Goal: Transaction & Acquisition: Purchase product/service

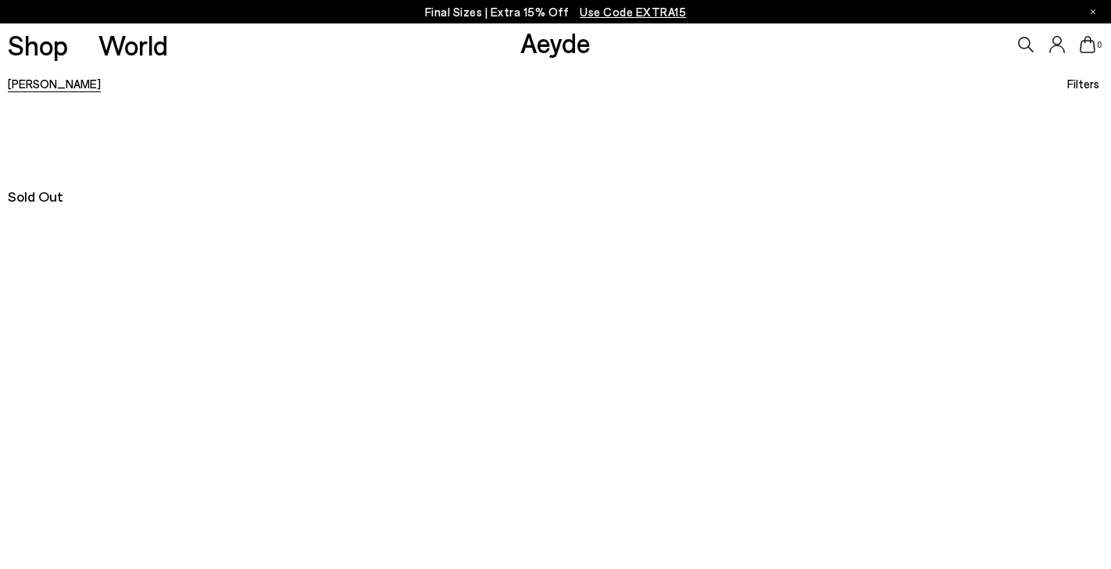
click at [20, 84] on link "[PERSON_NAME]" at bounding box center [54, 84] width 93 height 14
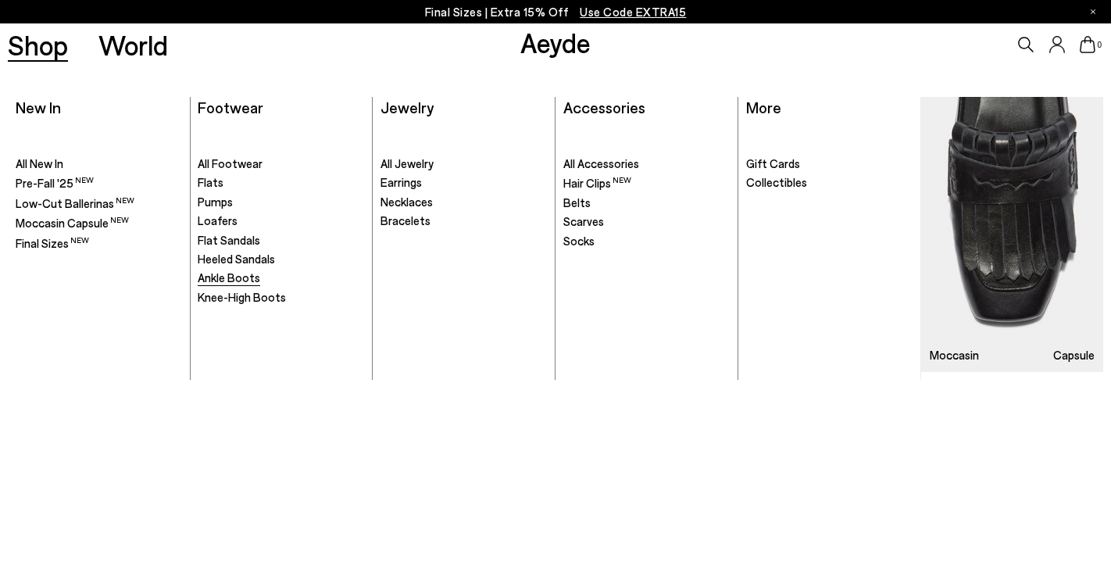
click at [225, 281] on span "Ankle Boots" at bounding box center [229, 277] width 63 height 14
click at [38, 46] on link "Shop" at bounding box center [38, 44] width 60 height 27
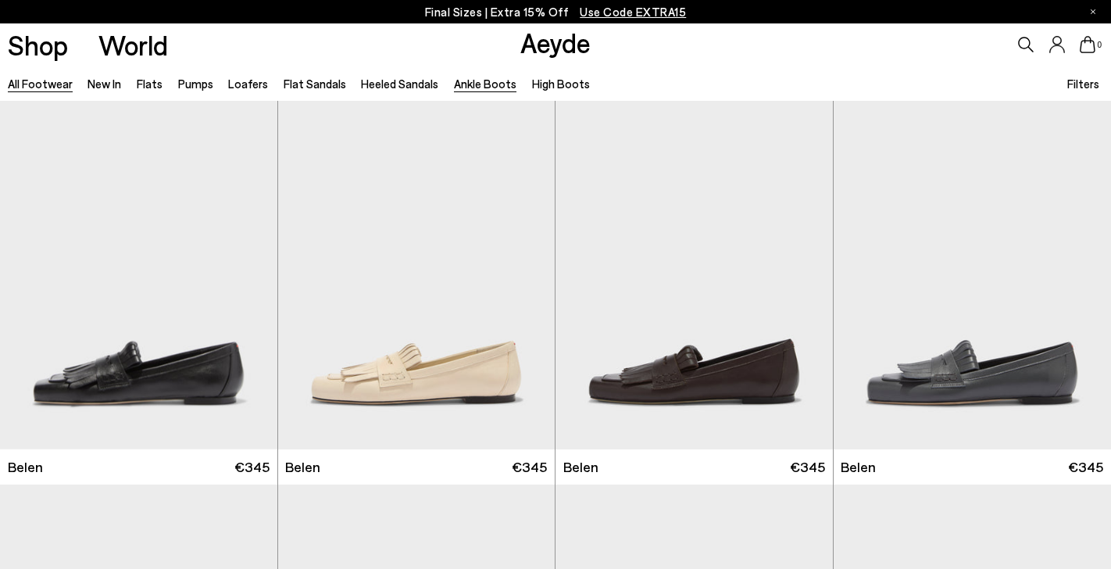
click at [474, 87] on link "Ankle Boots" at bounding box center [485, 84] width 63 height 14
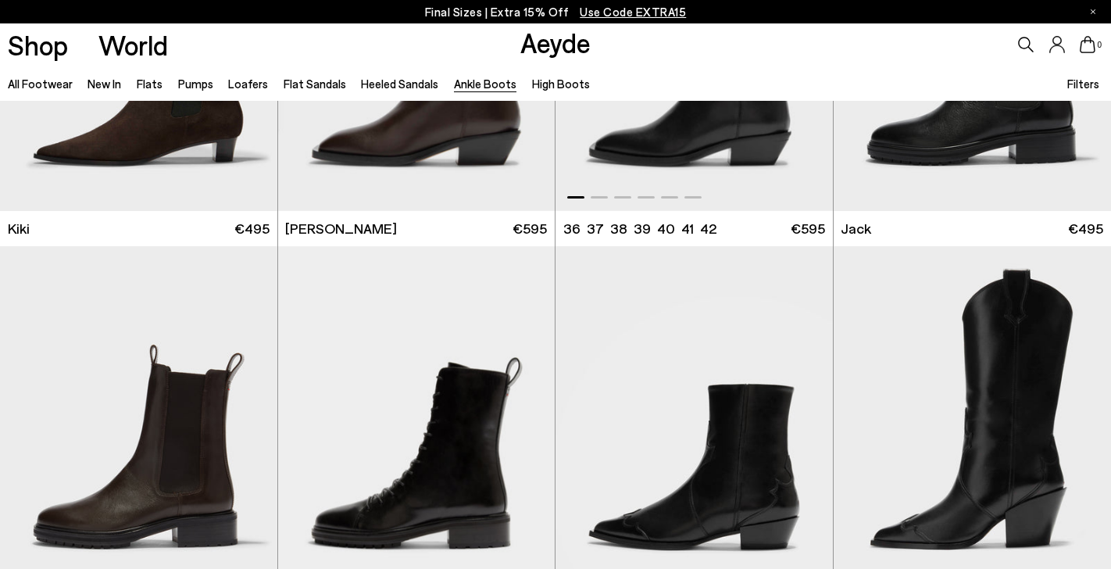
scroll to position [2772, 0]
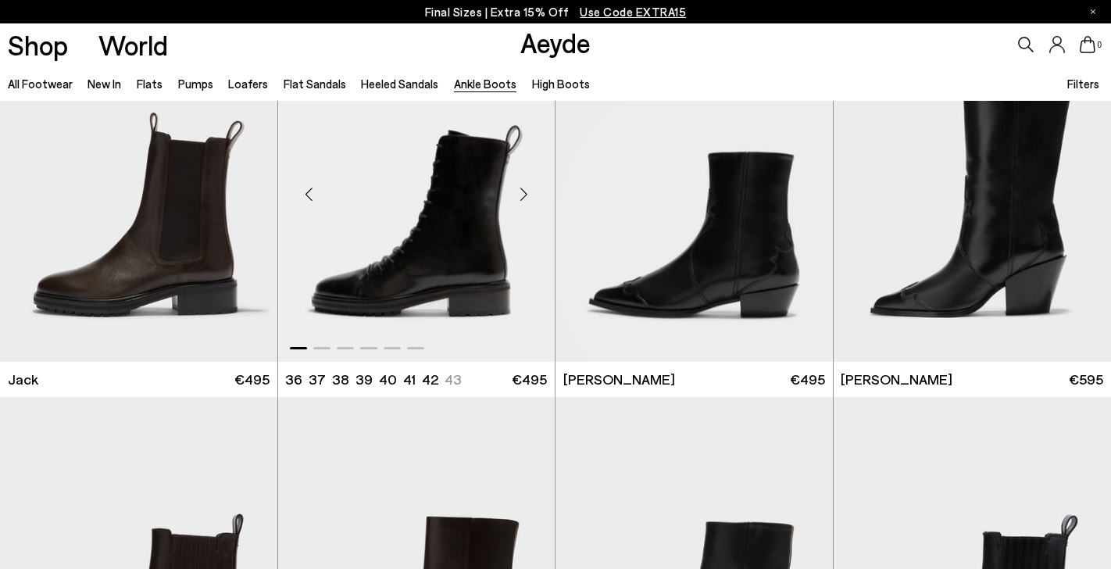
click at [458, 196] on img "1 / 6" at bounding box center [416, 188] width 277 height 349
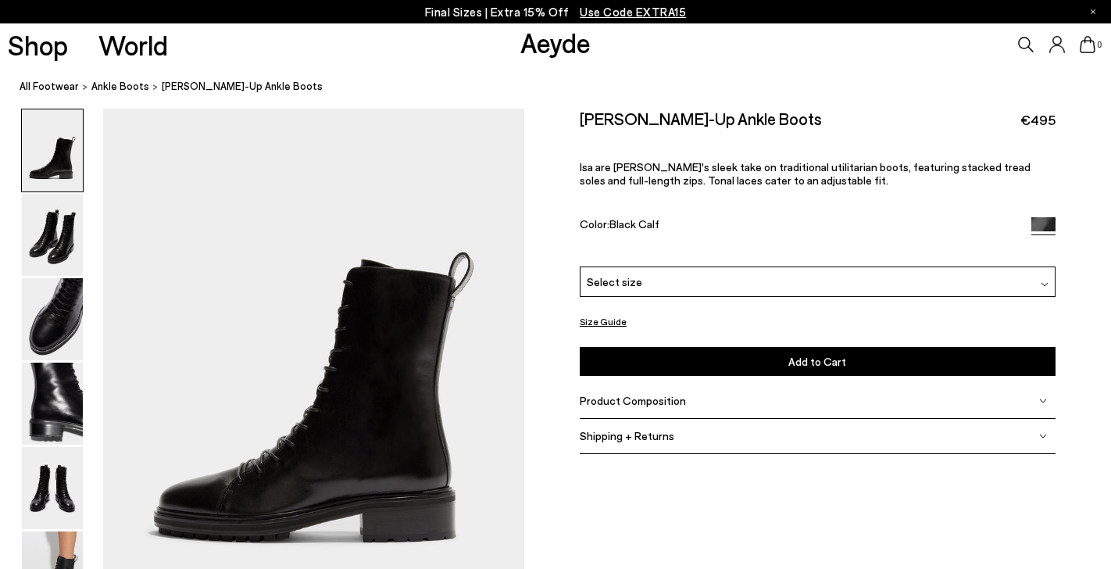
scroll to position [161, 0]
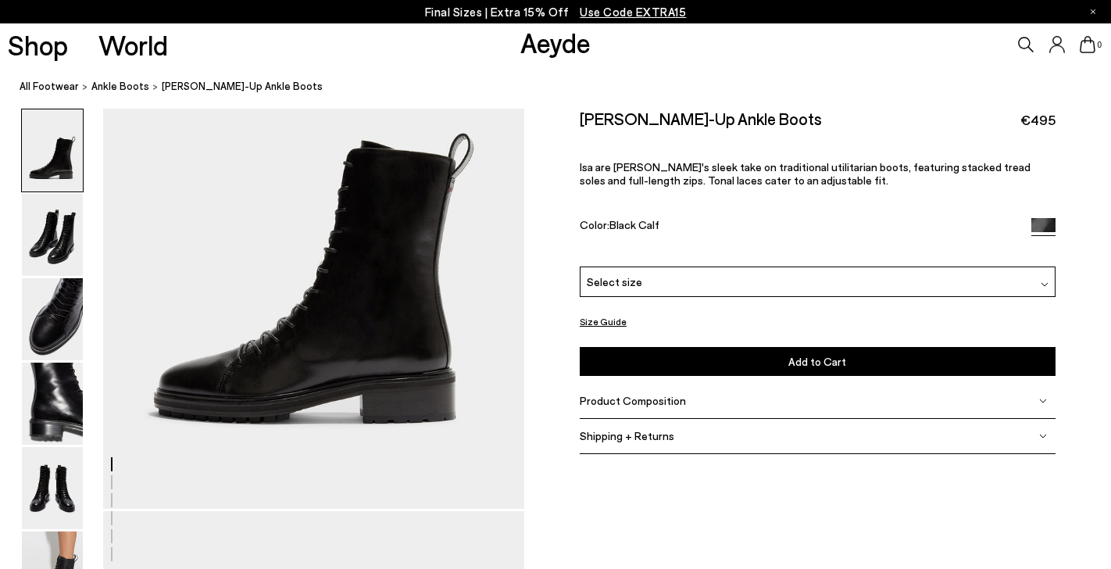
click at [600, 312] on button "Size Guide" at bounding box center [603, 322] width 47 height 20
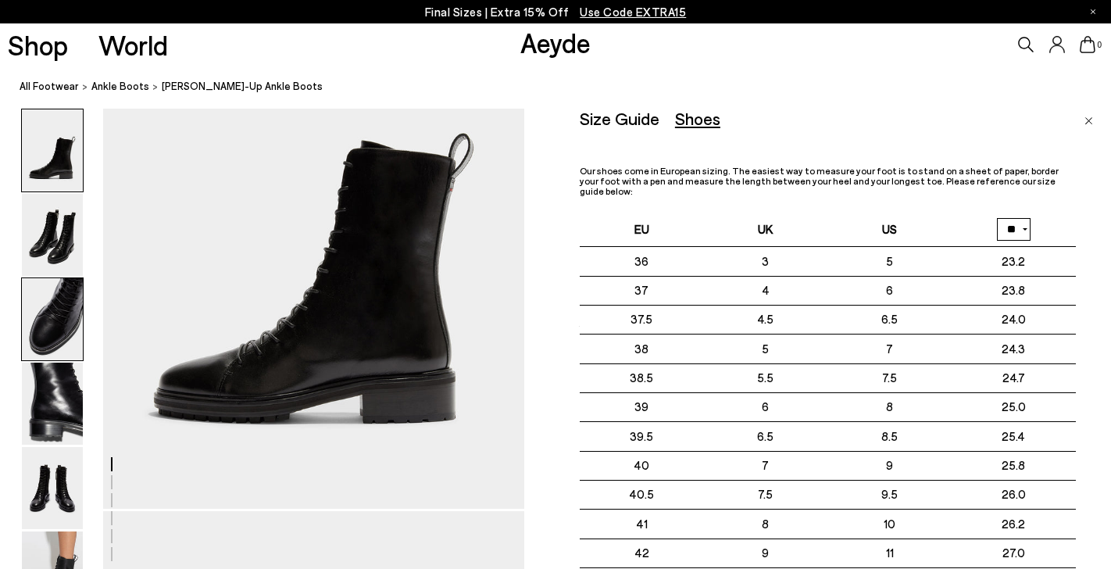
click at [55, 332] on img at bounding box center [52, 319] width 61 height 82
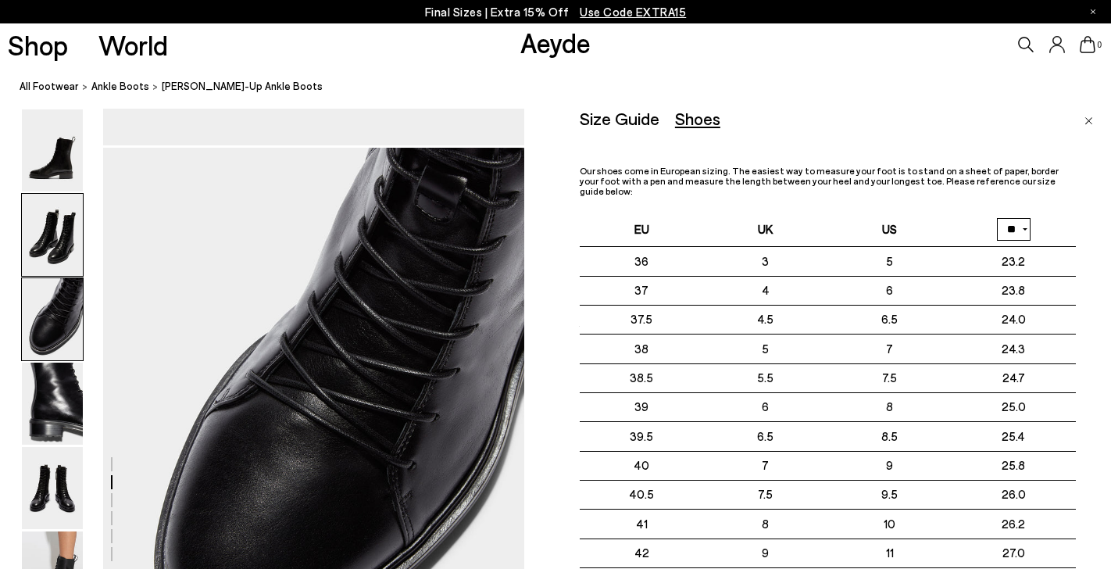
scroll to position [1129, 0]
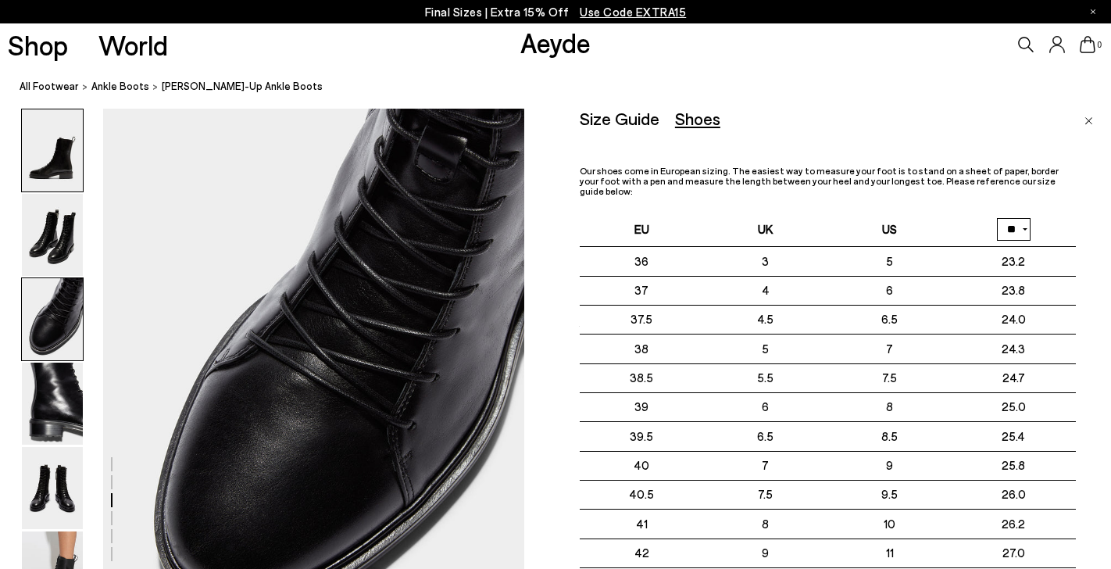
click at [50, 168] on img at bounding box center [52, 150] width 61 height 82
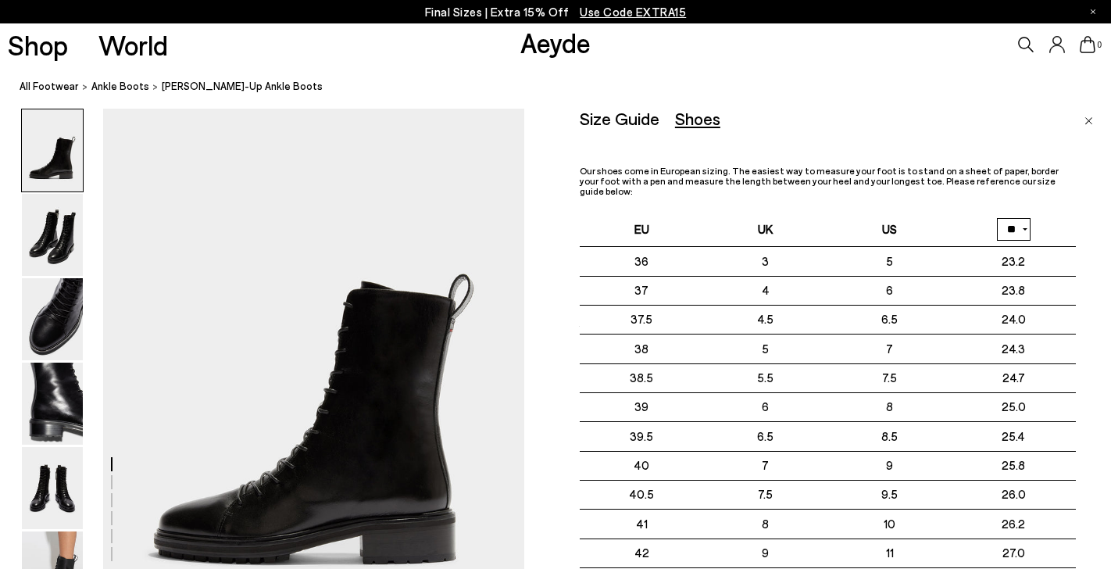
scroll to position [0, 0]
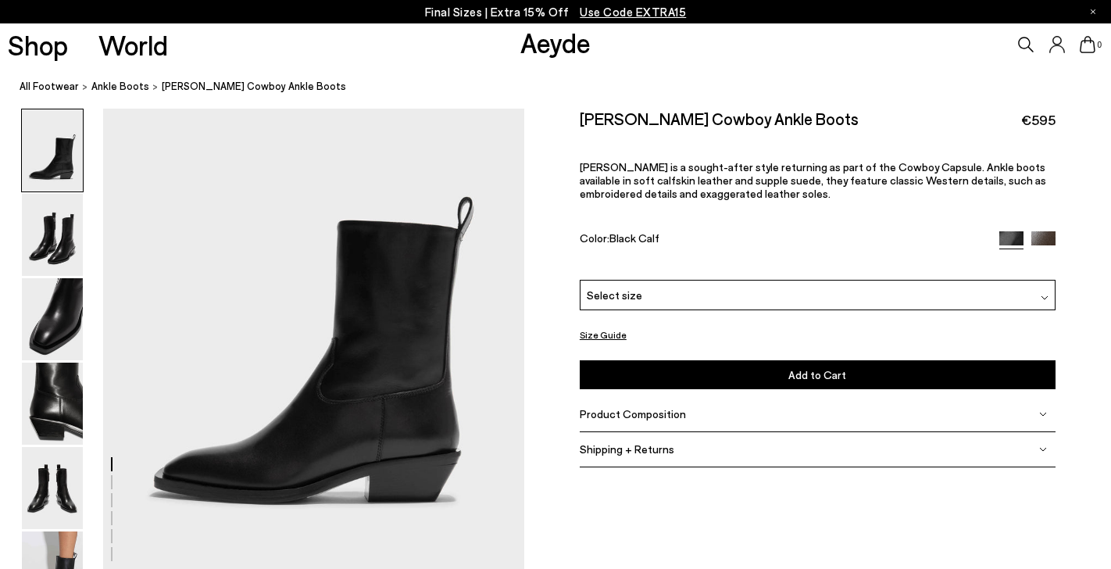
scroll to position [183, 0]
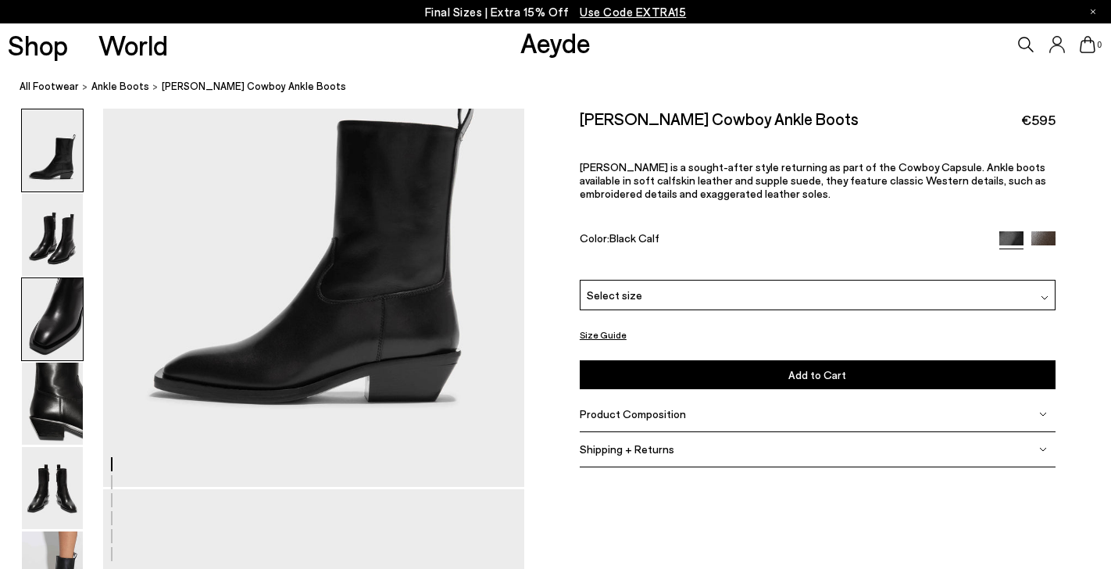
click at [66, 315] on img at bounding box center [52, 319] width 61 height 82
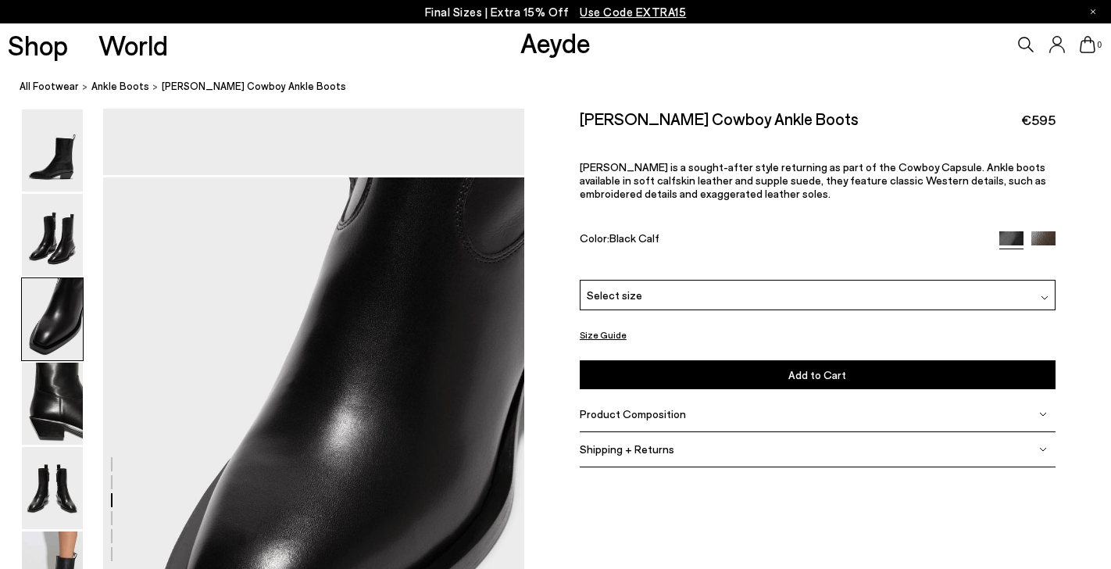
scroll to position [1129, 0]
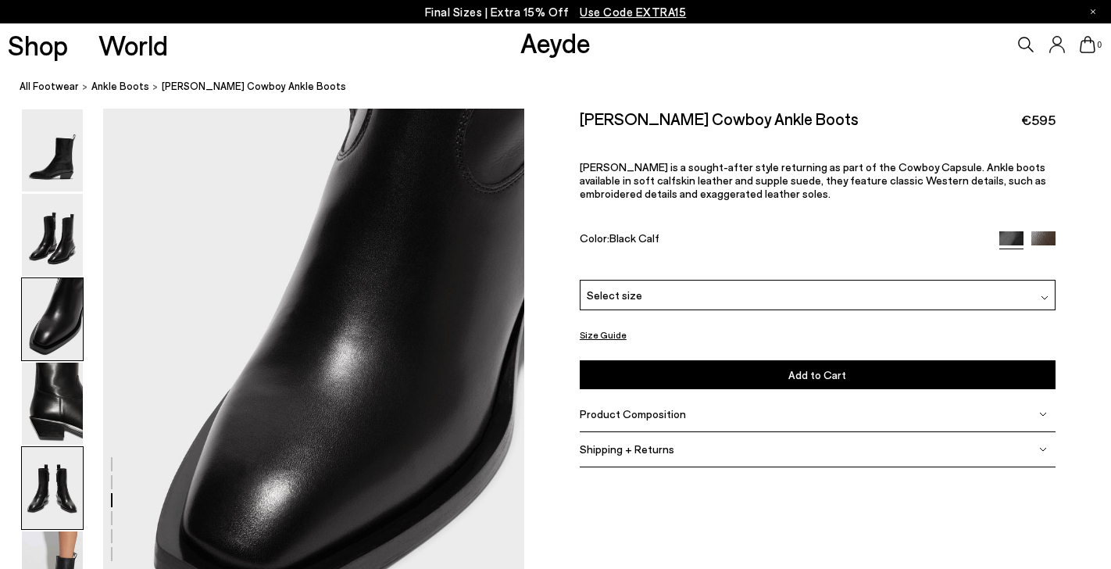
click at [68, 471] on img at bounding box center [52, 488] width 61 height 82
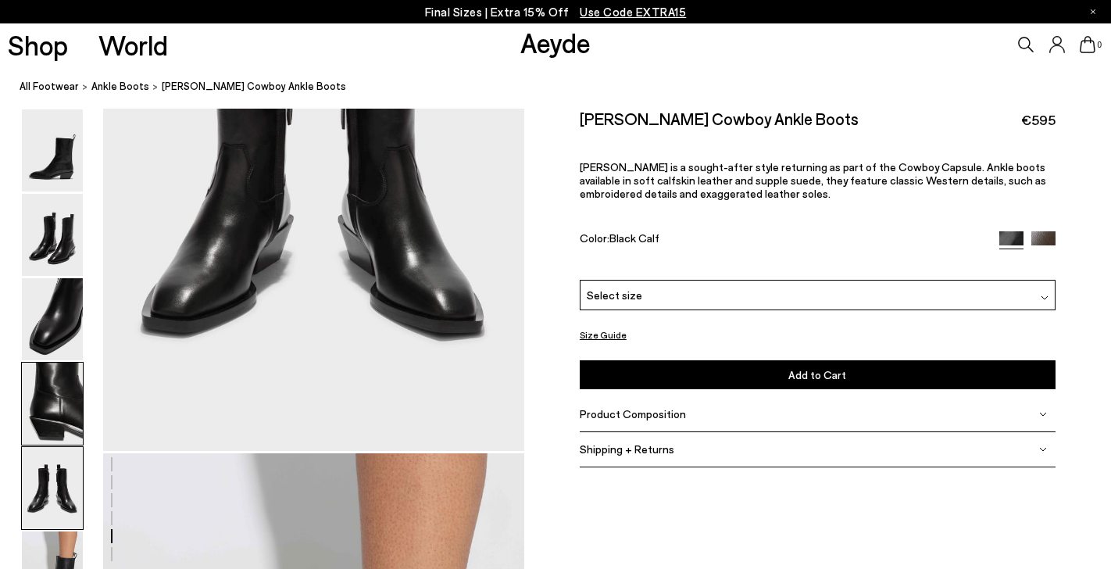
scroll to position [2502, 0]
